Goal: Navigation & Orientation: Find specific page/section

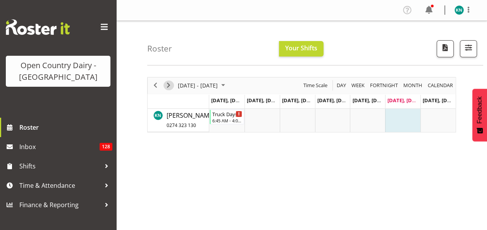
click at [167, 85] on span "Next" at bounding box center [168, 86] width 9 height 10
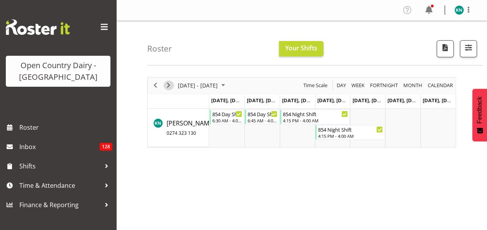
click at [168, 87] on span "Next" at bounding box center [168, 86] width 9 height 10
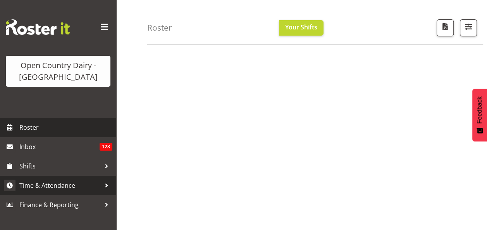
scroll to position [151, 0]
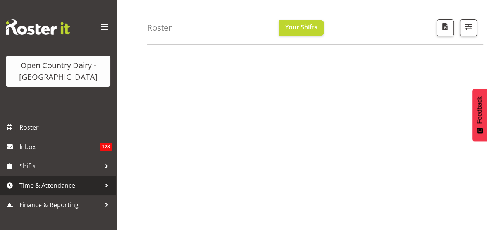
click at [58, 185] on span "Time & Attendance" at bounding box center [59, 186] width 81 height 12
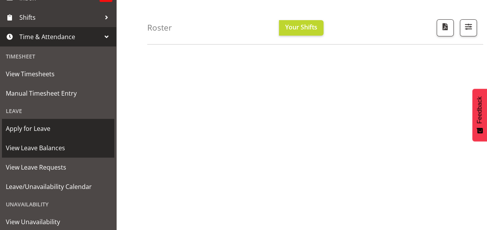
scroll to position [191, 0]
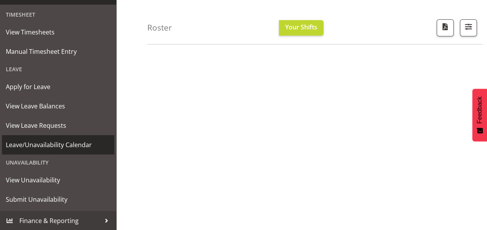
click at [56, 143] on span "Leave/Unavailability Calendar" at bounding box center [58, 145] width 105 height 12
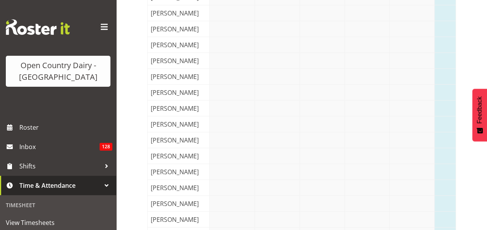
scroll to position [1382, 0]
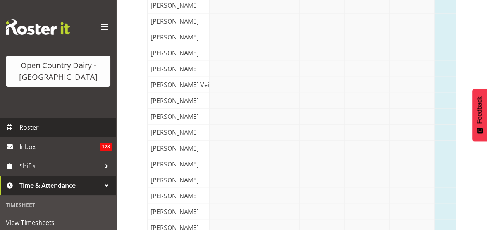
click at [34, 128] on span "Roster" at bounding box center [65, 128] width 93 height 12
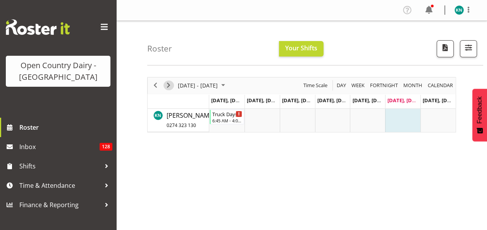
click at [167, 87] on span "Next" at bounding box center [168, 86] width 9 height 10
